Goal: Transaction & Acquisition: Book appointment/travel/reservation

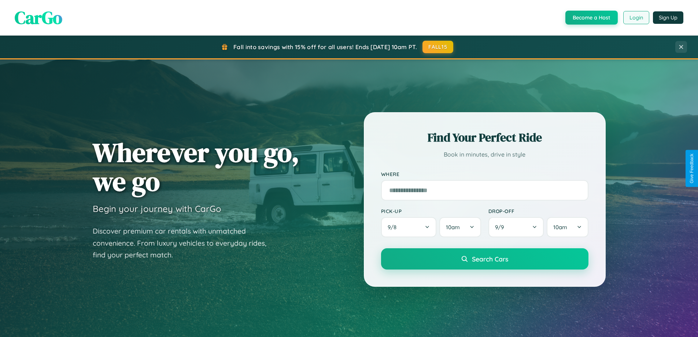
click at [636, 18] on button "Login" at bounding box center [636, 17] width 26 height 13
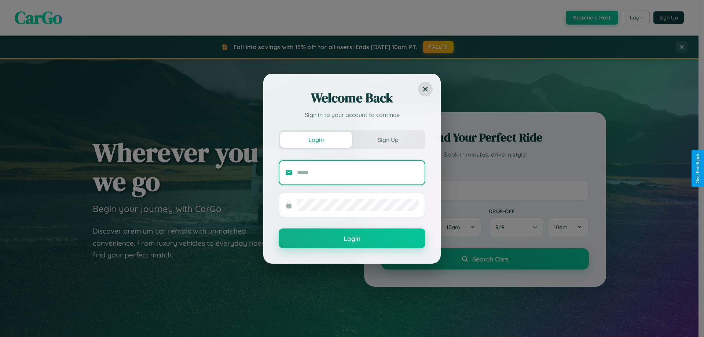
click at [358, 172] on input "text" at bounding box center [358, 173] width 122 height 12
type input "**********"
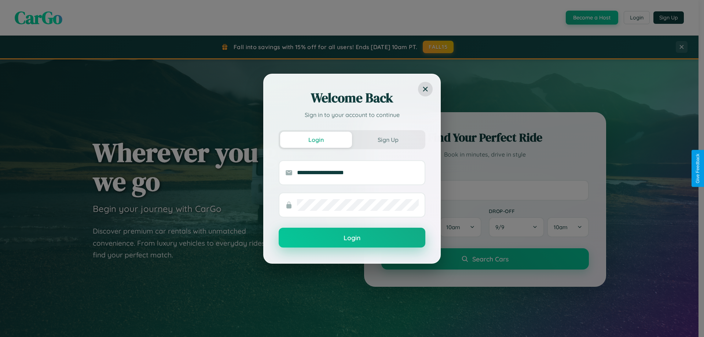
click at [352, 238] on button "Login" at bounding box center [352, 238] width 147 height 20
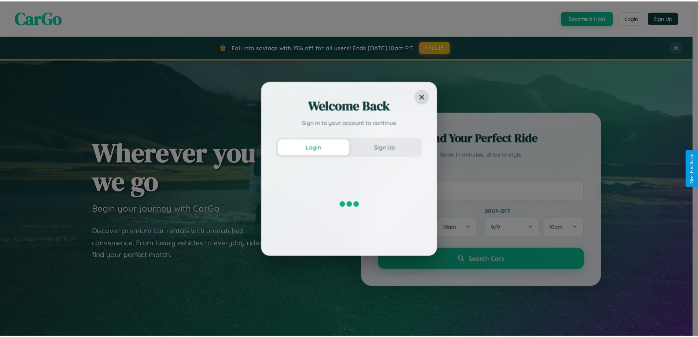
scroll to position [316, 0]
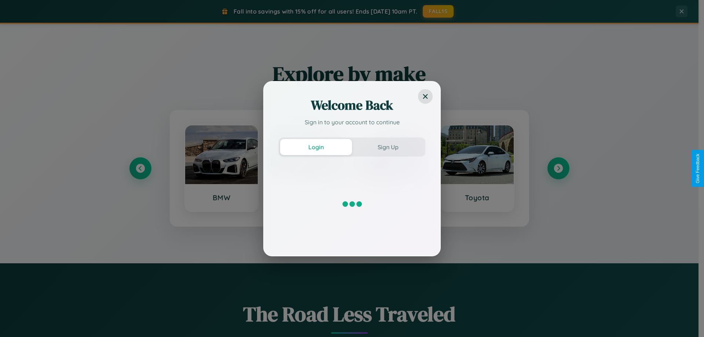
click at [558, 168] on div "Welcome Back Sign in to your account to continue Login Sign Up" at bounding box center [352, 168] width 704 height 337
click at [140, 168] on div "Welcome Back Sign in to your account to continue Login Sign Up" at bounding box center [352, 168] width 704 height 337
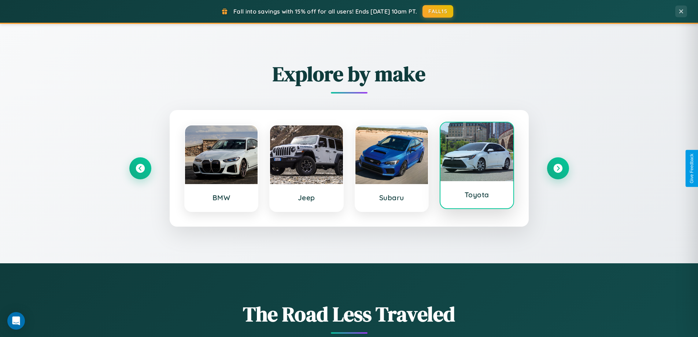
click at [477, 165] on div at bounding box center [476, 151] width 73 height 59
